Goal: Information Seeking & Learning: Learn about a topic

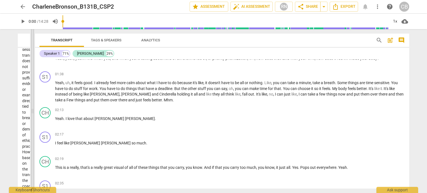
scroll to position [537, 0]
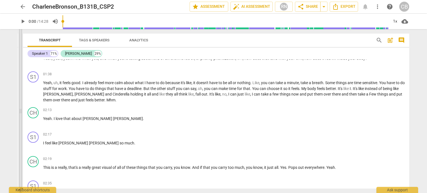
drag, startPoint x: 214, startPoint y: 112, endPoint x: 21, endPoint y: 74, distance: 196.8
click at [21, 74] on span at bounding box center [20, 111] width 3 height 164
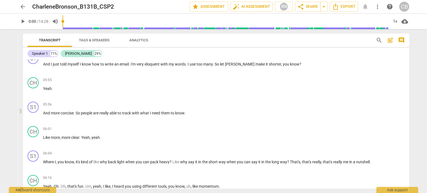
scroll to position [464, 0]
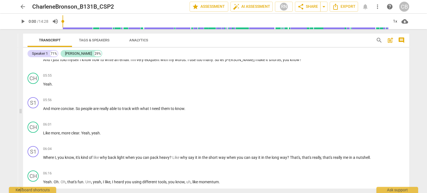
click at [20, 9] on span "arrow_back" at bounding box center [22, 6] width 7 height 7
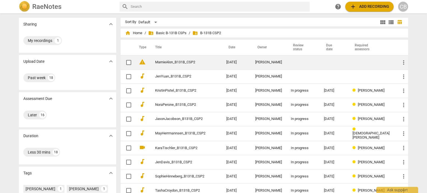
click at [141, 64] on span "warning" at bounding box center [142, 62] width 7 height 7
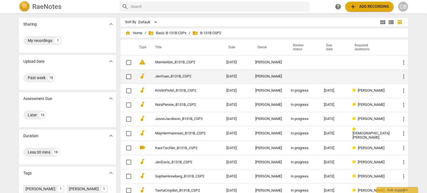
click at [163, 78] on link "JenYuan_B131B_CSP2" at bounding box center [180, 76] width 51 height 4
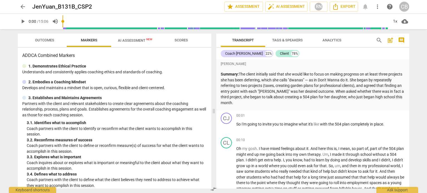
click at [130, 42] on span "AI Assessment New" at bounding box center [135, 40] width 34 height 4
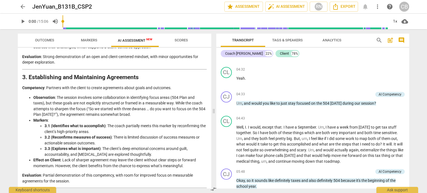
scroll to position [293, 0]
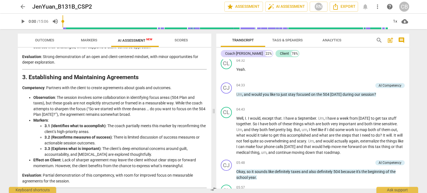
click at [24, 6] on span "arrow_back" at bounding box center [22, 6] width 7 height 7
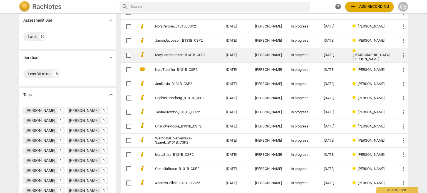
scroll to position [79, 0]
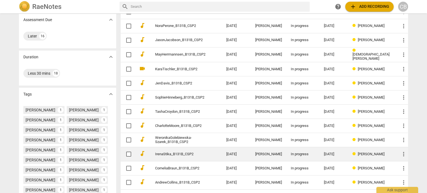
click at [264, 148] on td "[PERSON_NAME]" at bounding box center [269, 154] width 36 height 14
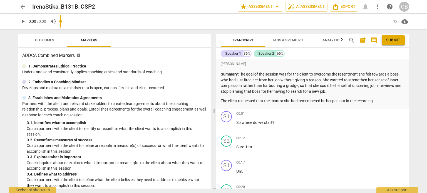
click at [19, 8] on span "arrow_back" at bounding box center [22, 6] width 7 height 7
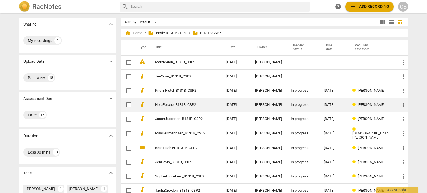
click at [267, 106] on div "[PERSON_NAME]" at bounding box center [268, 105] width 27 height 4
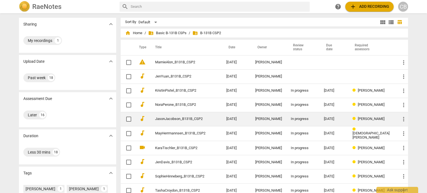
click at [207, 114] on td "JasonJacobson_B131B_CSP2" at bounding box center [184, 119] width 73 height 14
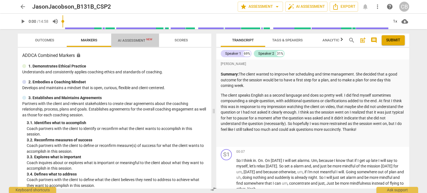
click at [143, 40] on span "AI Assessment New" at bounding box center [135, 40] width 34 height 4
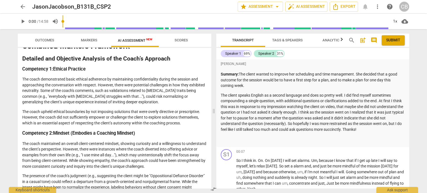
scroll to position [29, 0]
click at [23, 8] on span "arrow_back" at bounding box center [22, 6] width 7 height 7
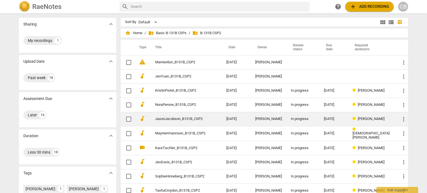
click at [210, 114] on td "JasonJacobson_B131B_CSP2" at bounding box center [184, 119] width 73 height 14
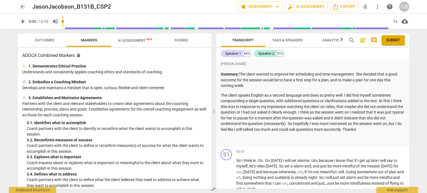
click at [23, 6] on span "arrow_back" at bounding box center [22, 6] width 7 height 7
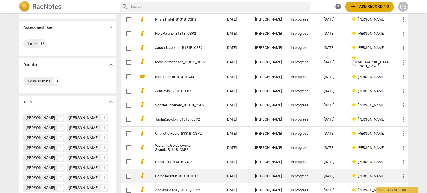
scroll to position [70, 0]
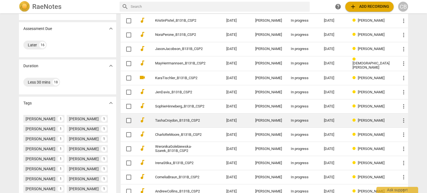
click at [210, 117] on td "TashaCroydon_B131B_CSP2" at bounding box center [184, 121] width 73 height 14
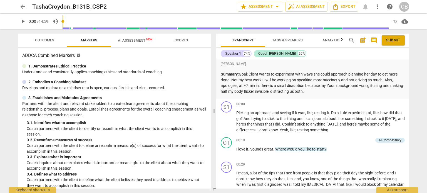
click at [136, 42] on span "AI Assessment New" at bounding box center [135, 40] width 34 height 4
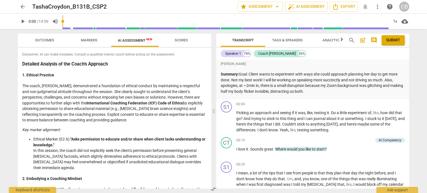
click at [21, 10] on span "arrow_back" at bounding box center [22, 6] width 7 height 7
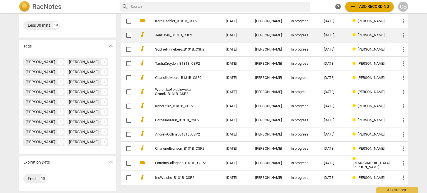
scroll to position [137, 0]
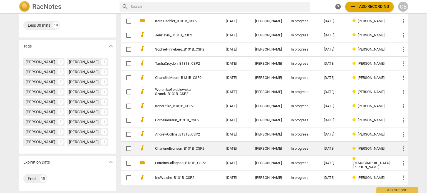
click at [205, 142] on td "CharleneBronson_B131B_CSP2" at bounding box center [184, 149] width 73 height 14
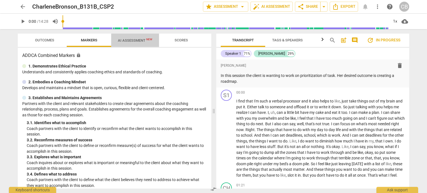
click at [138, 42] on span "AI Assessment New" at bounding box center [135, 40] width 34 height 4
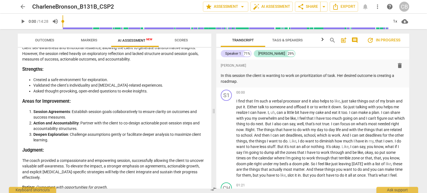
scroll to position [1004, 0]
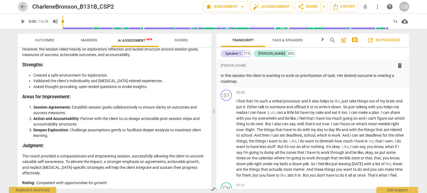
click at [22, 5] on span "arrow_back" at bounding box center [22, 6] width 7 height 7
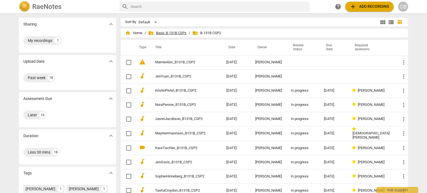
click at [167, 34] on span "folder_shared Basic B-131B CSPs" at bounding box center [167, 33] width 38 height 6
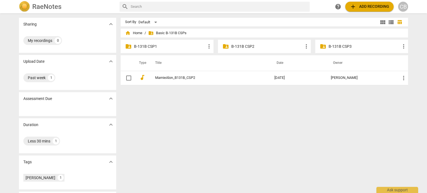
click at [156, 47] on p "B-131B CSP1" at bounding box center [170, 47] width 72 height 6
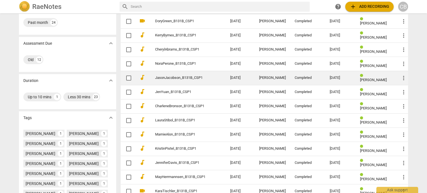
scroll to position [56, 0]
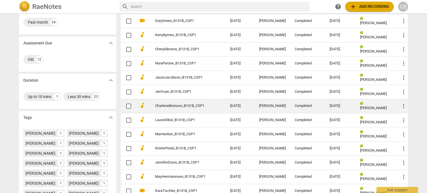
click at [190, 106] on link "CharleneBronson_B131B_CSP1" at bounding box center [182, 106] width 55 height 4
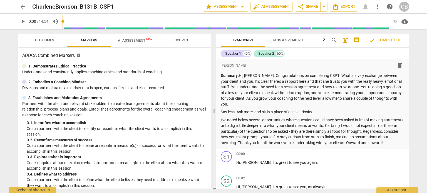
click at [131, 41] on span "AI Assessment New" at bounding box center [135, 40] width 34 height 4
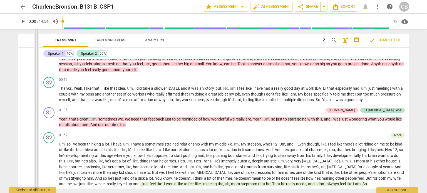
scroll to position [6249, 0]
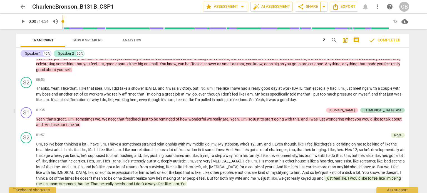
drag, startPoint x: 214, startPoint y: 112, endPoint x: 13, endPoint y: 68, distance: 206.0
click at [13, 68] on div "arrow_back CharleneBronson_B131B_CSP1 edit star Assessment arrow_drop_down auto…" at bounding box center [213, 96] width 427 height 193
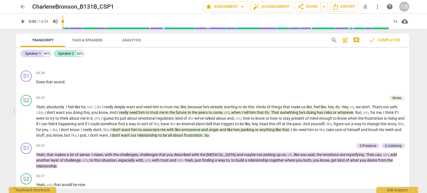
scroll to position [351, 0]
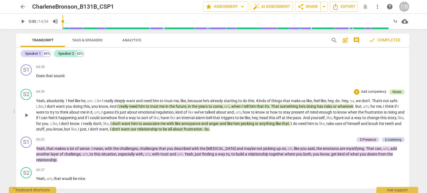
click at [395, 89] on div "Notes" at bounding box center [396, 91] width 9 height 5
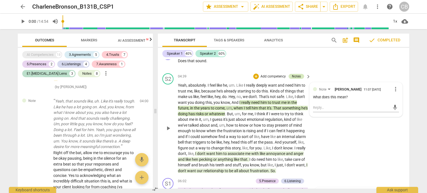
scroll to position [2427, 0]
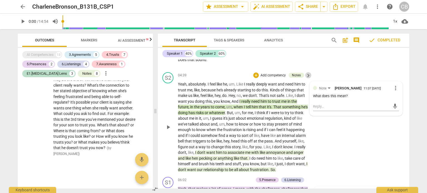
click at [308, 73] on span "keyboard_arrow_right" at bounding box center [308, 75] width 7 height 7
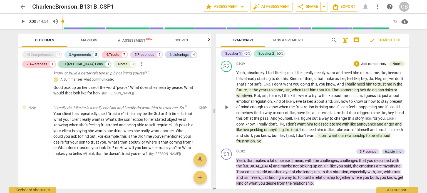
scroll to position [1625, 0]
click at [380, 115] on span "like" at bounding box center [383, 113] width 6 height 4
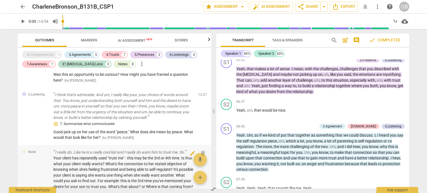
scroll to position [1549, 0]
